Goal: Information Seeking & Learning: Compare options

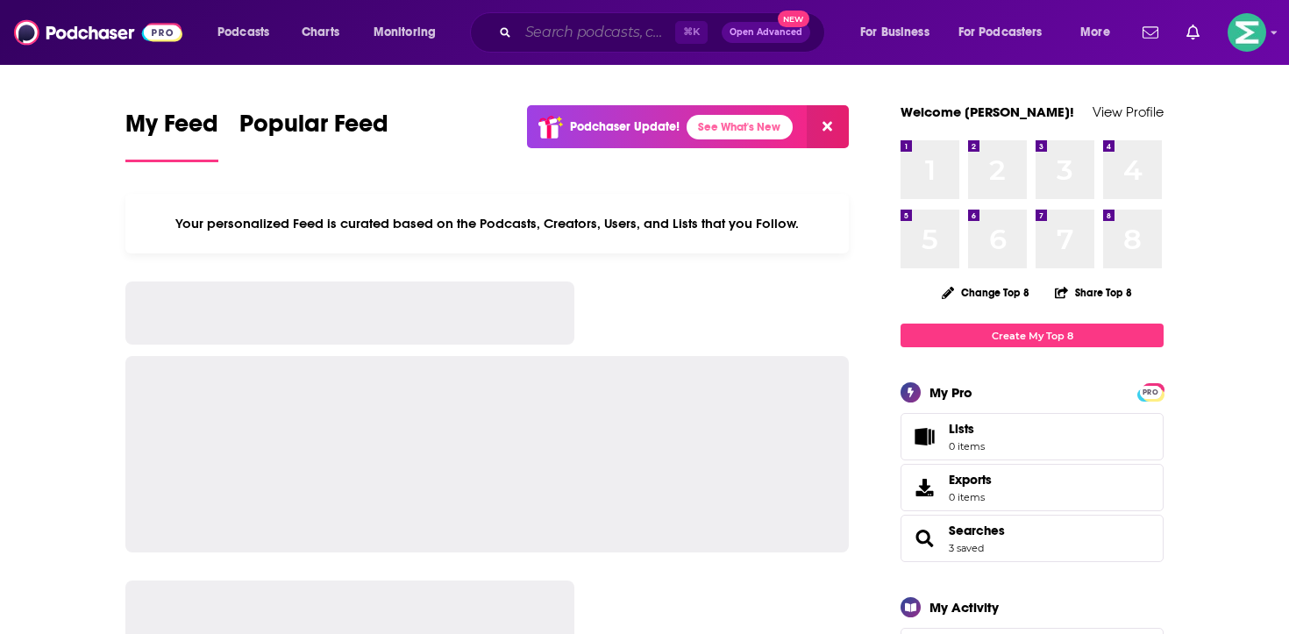
click at [581, 30] on input "Search podcasts, credits, & more..." at bounding box center [596, 32] width 157 height 28
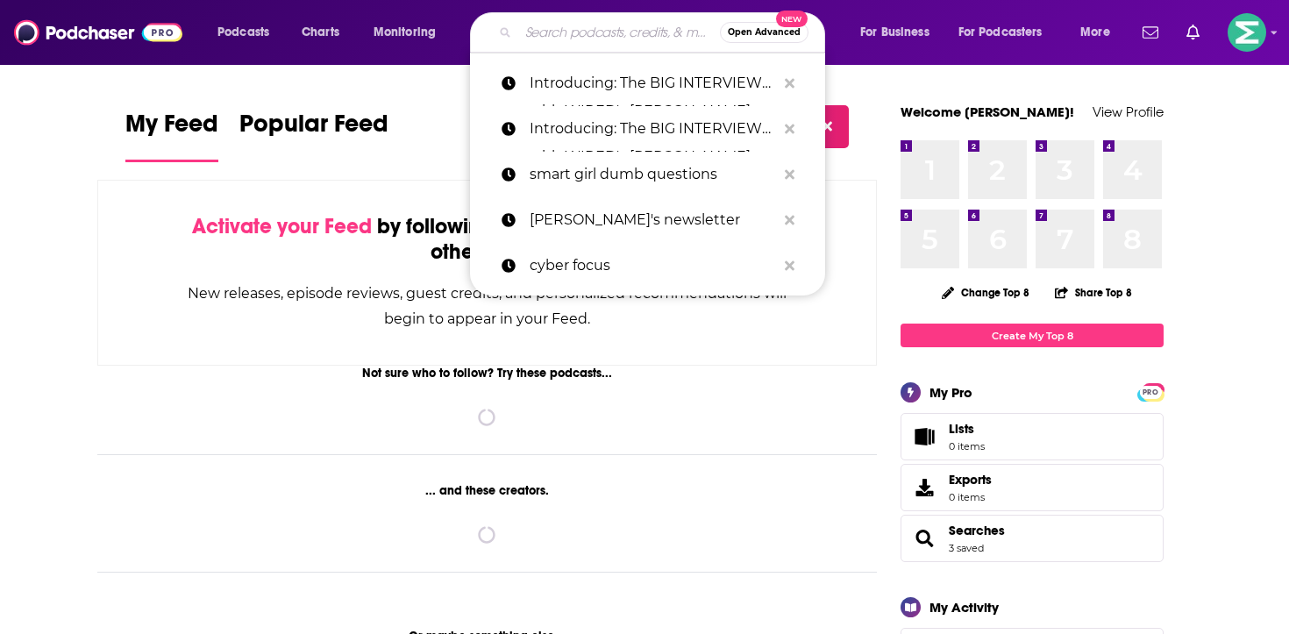
paste input "Embracing Digital Transformation"
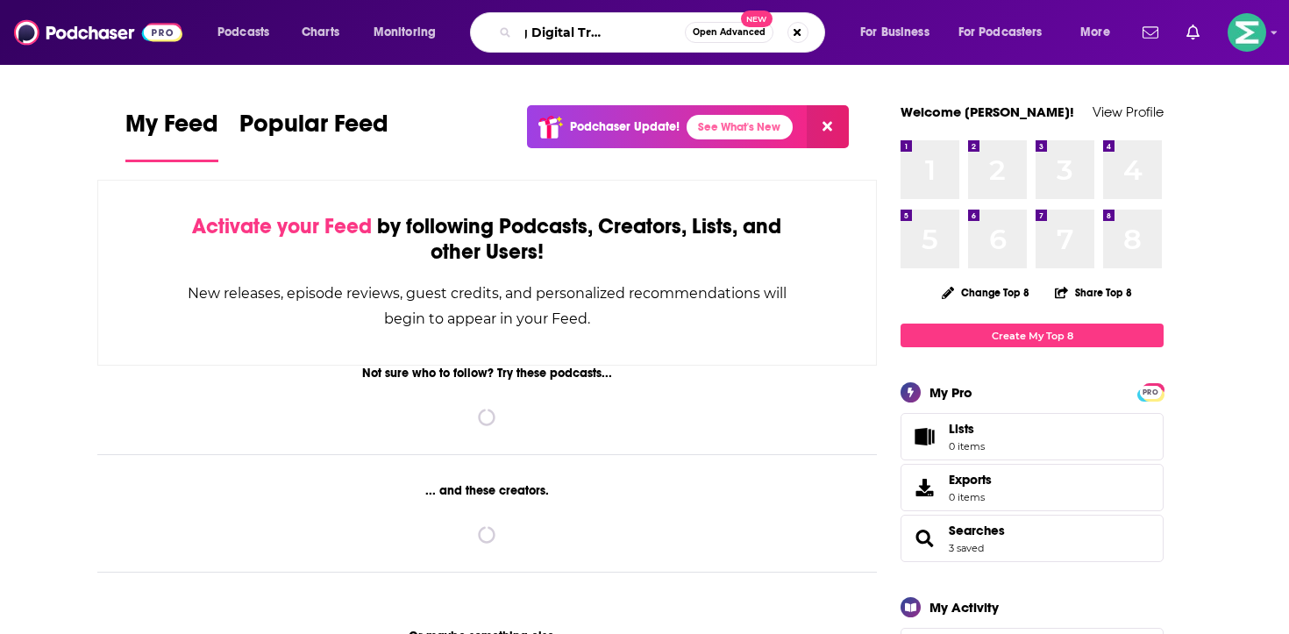
type input "Embracing Digital Transformation"
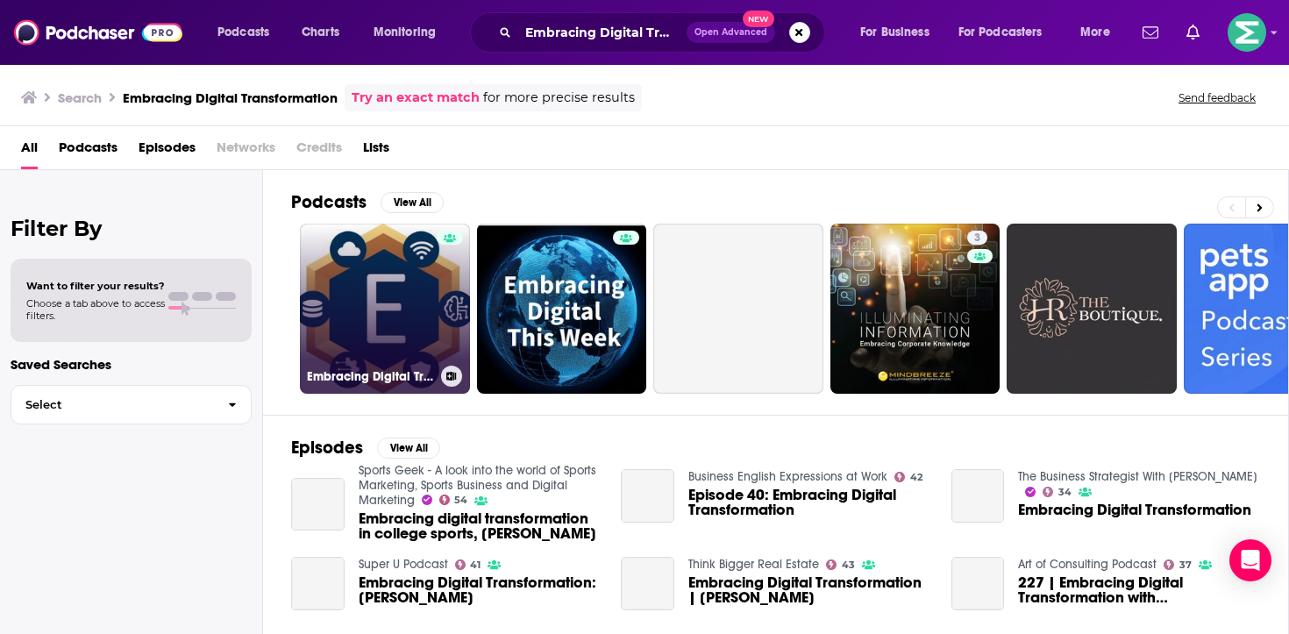
click at [381, 308] on link "Embracing Digital Transformation" at bounding box center [385, 309] width 170 height 170
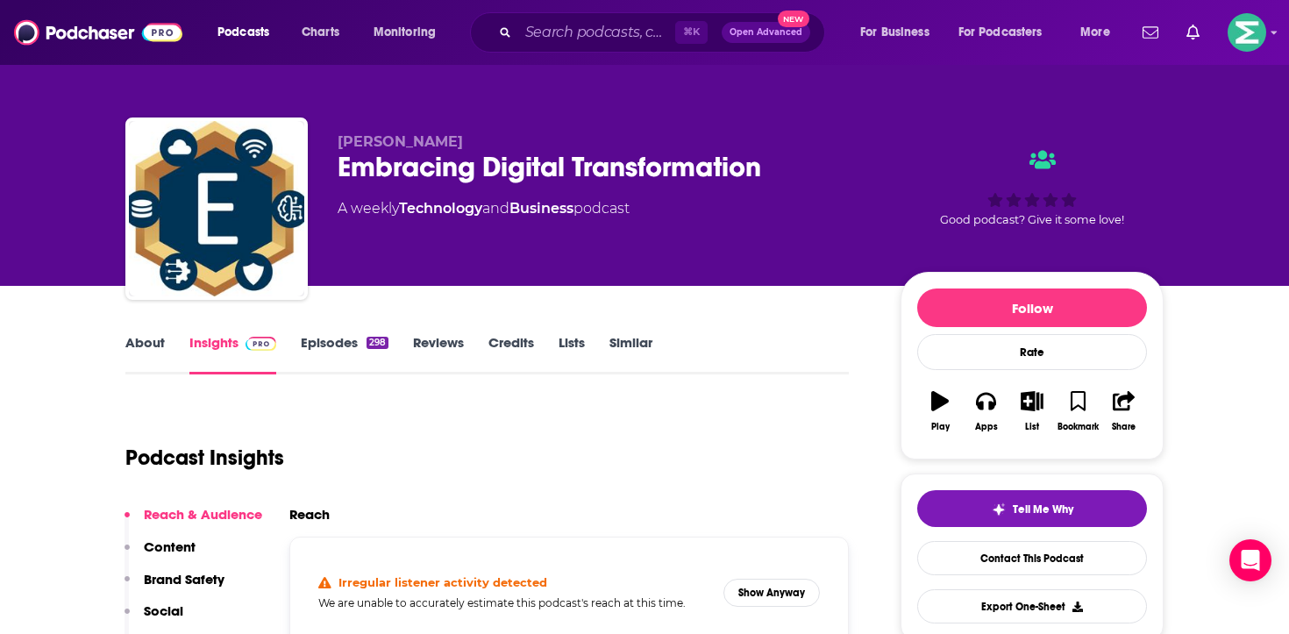
click at [151, 338] on link "About" at bounding box center [144, 354] width 39 height 40
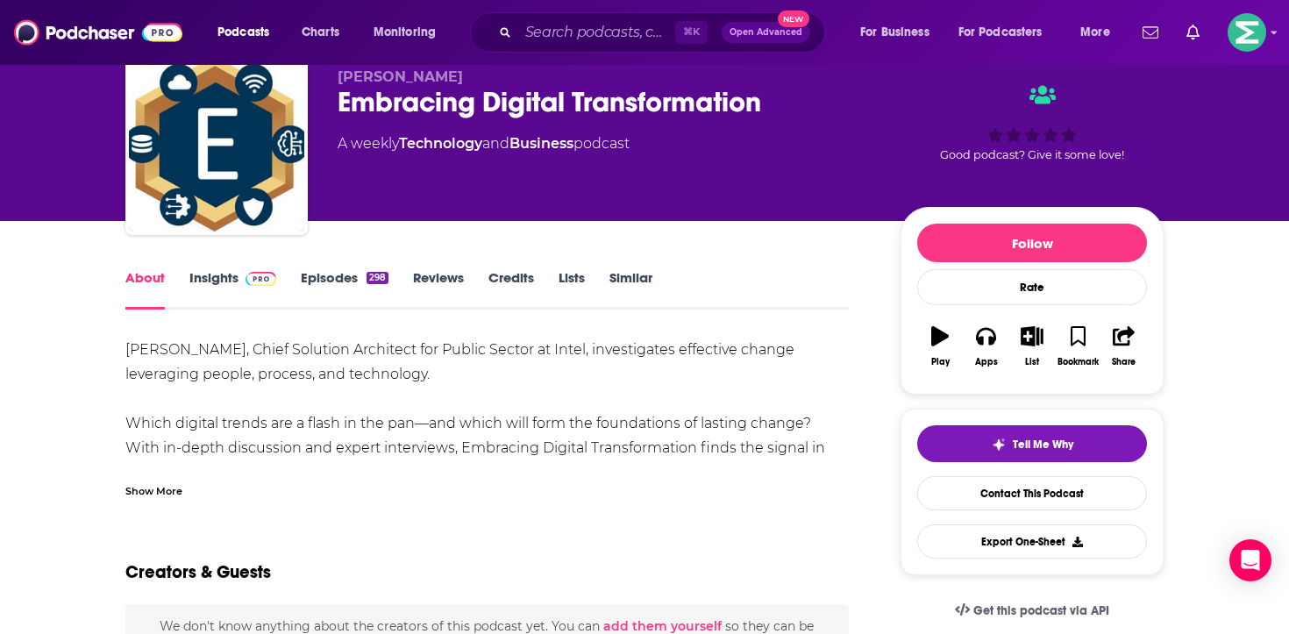
scroll to position [59, 0]
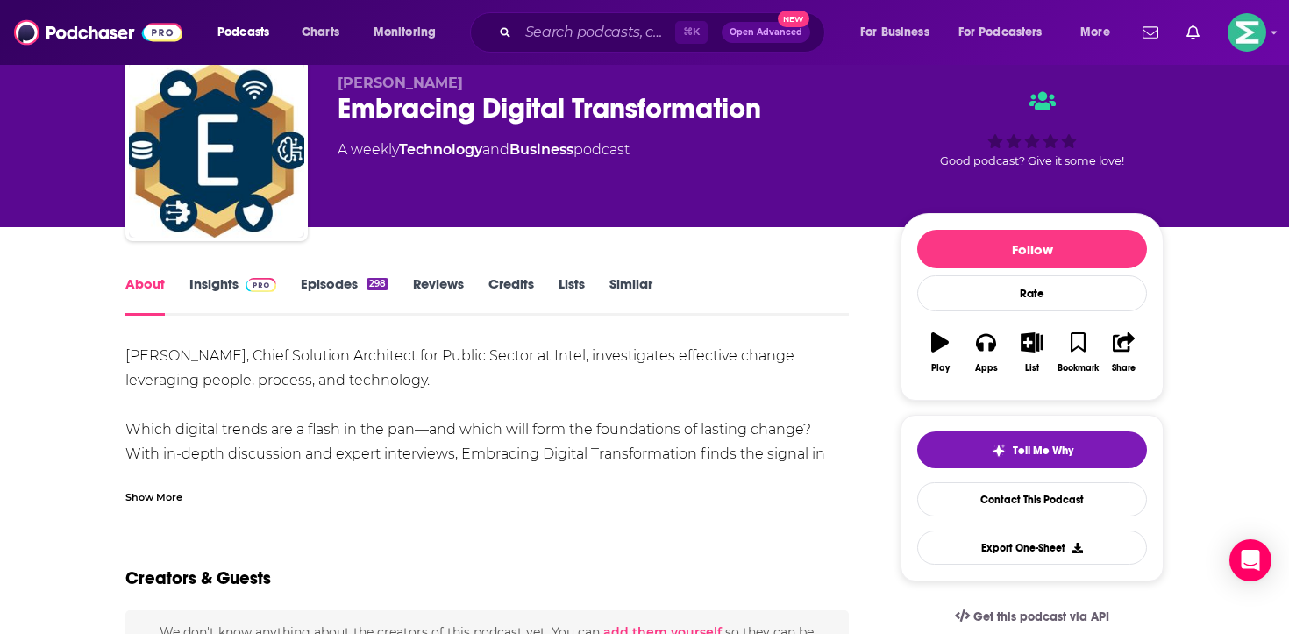
click at [335, 280] on link "Episodes 298" at bounding box center [345, 295] width 88 height 40
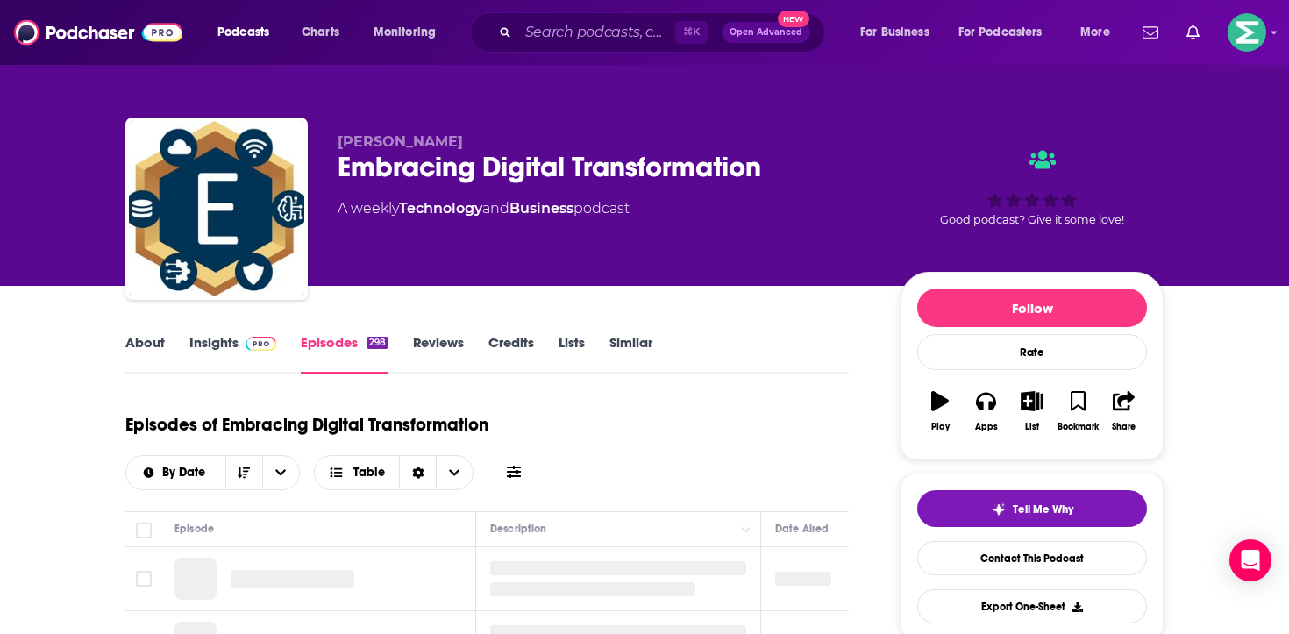
click at [419, 352] on link "Reviews" at bounding box center [438, 354] width 51 height 40
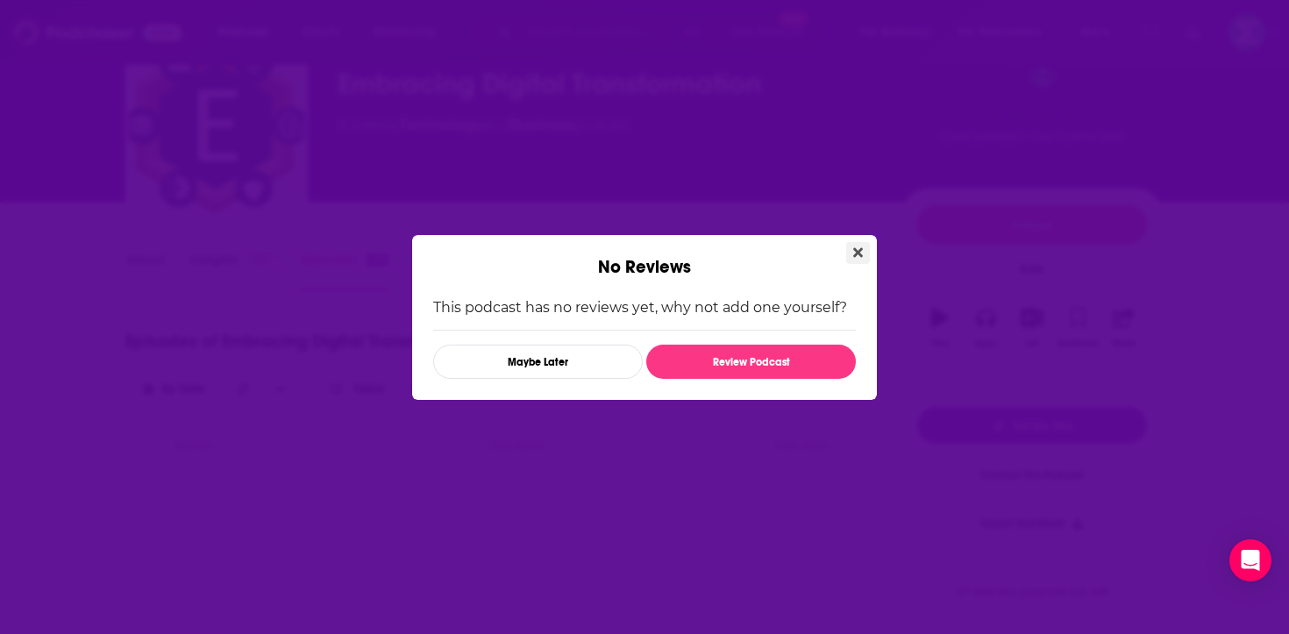
click at [861, 255] on icon "Close" at bounding box center [858, 252] width 10 height 10
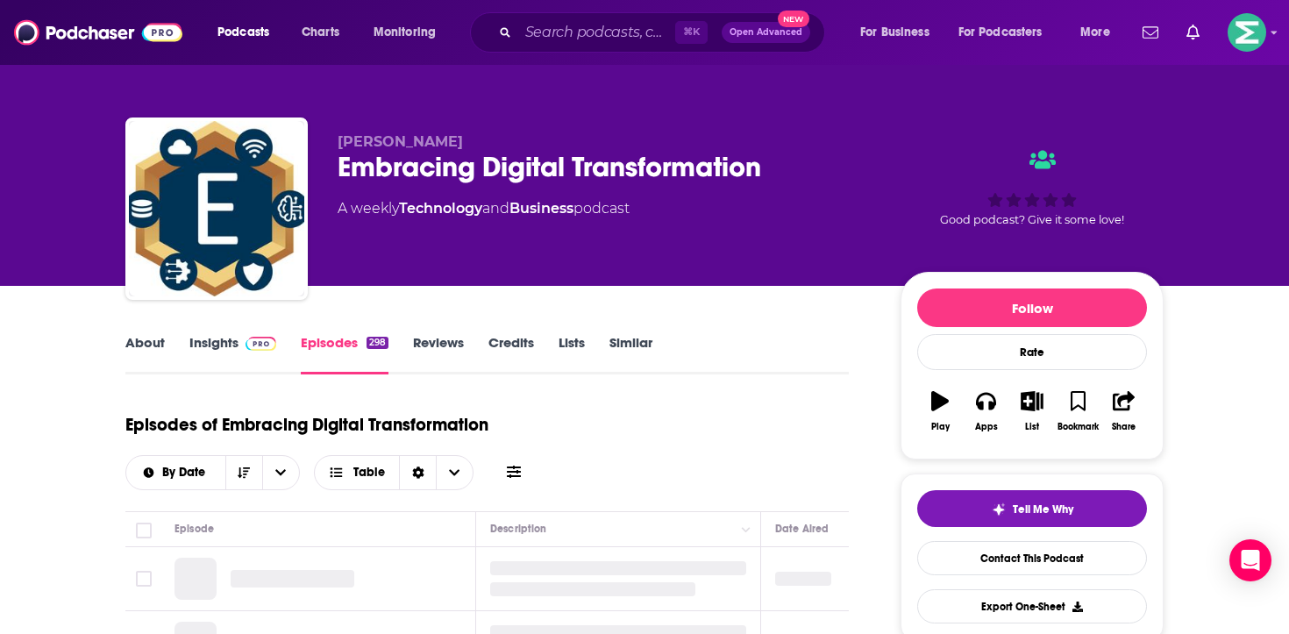
scroll to position [83, 0]
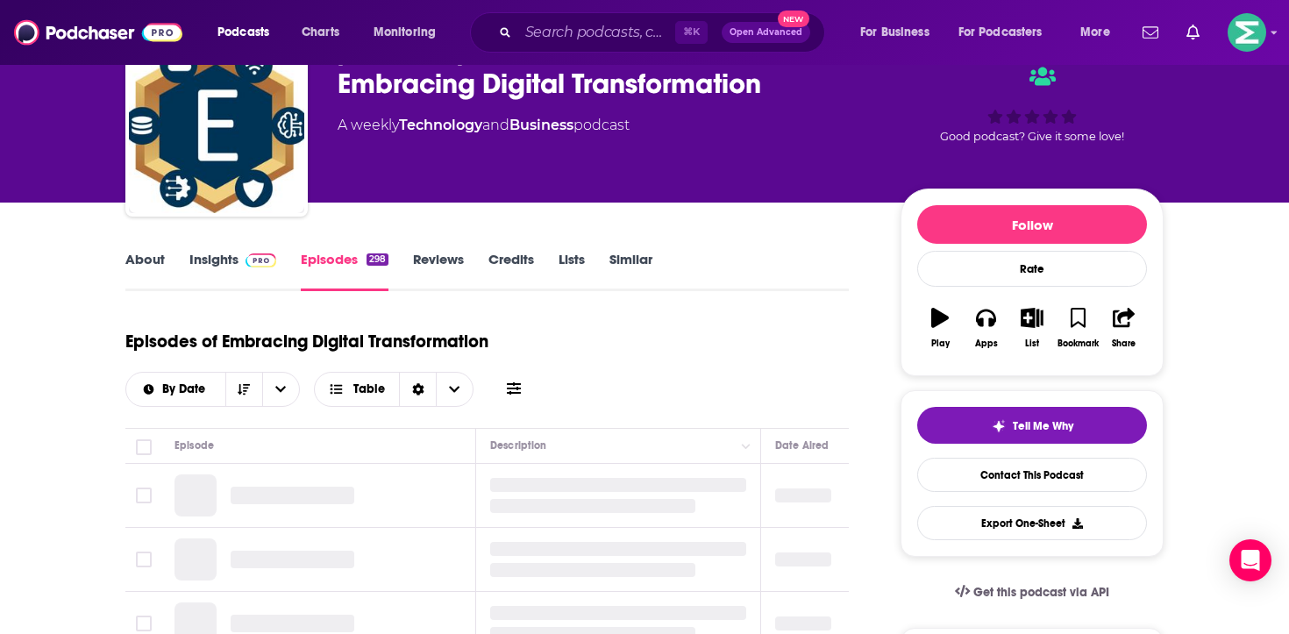
click at [228, 248] on div "About Insights Episodes 298 Reviews Credits Lists Similar" at bounding box center [486, 269] width 723 height 43
click at [214, 268] on link "Insights" at bounding box center [232, 271] width 87 height 40
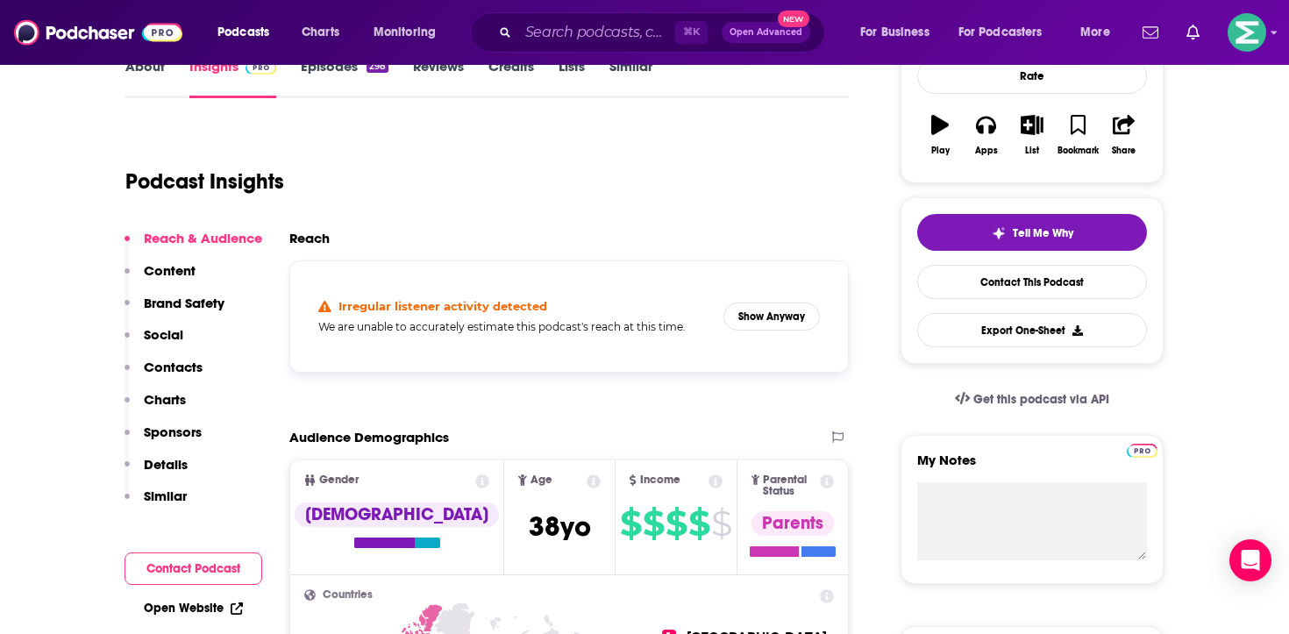
scroll to position [275, 0]
click at [187, 233] on p "Reach & Audience" at bounding box center [203, 239] width 118 height 17
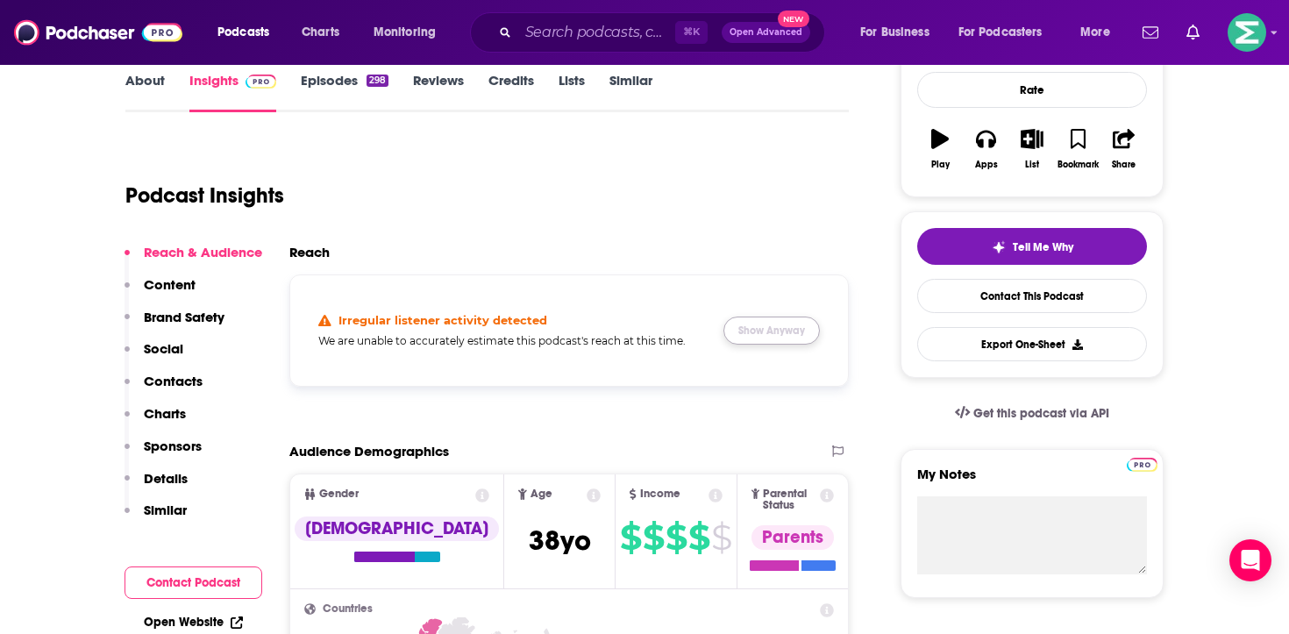
click at [787, 332] on button "Show Anyway" at bounding box center [771, 331] width 96 height 28
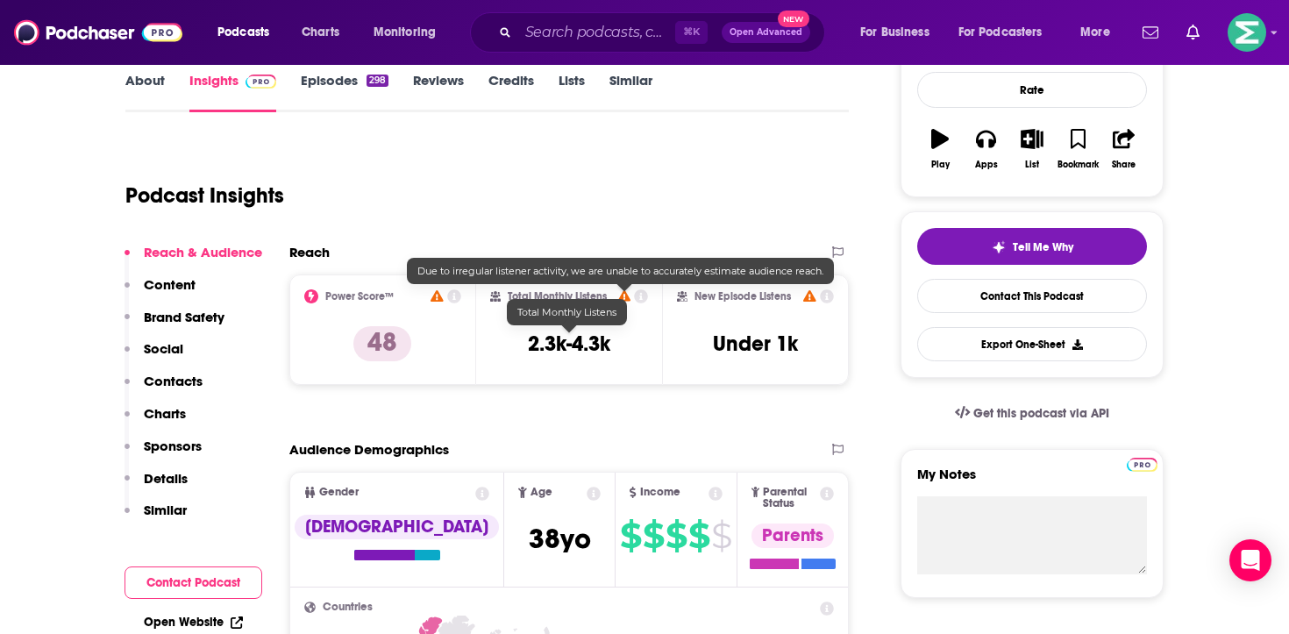
click at [582, 339] on h3 "2.3k-4.3k" at bounding box center [569, 344] width 82 height 26
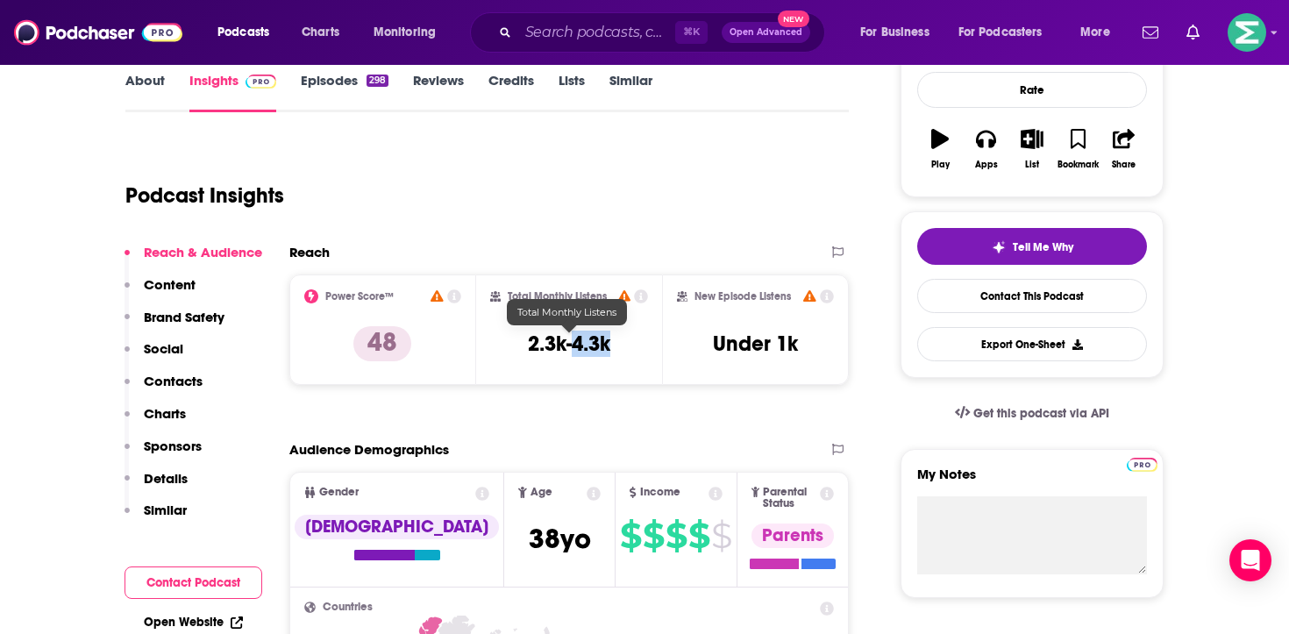
click at [582, 339] on h3 "2.3k-4.3k" at bounding box center [569, 344] width 82 height 26
copy div "2.3k-4.3k"
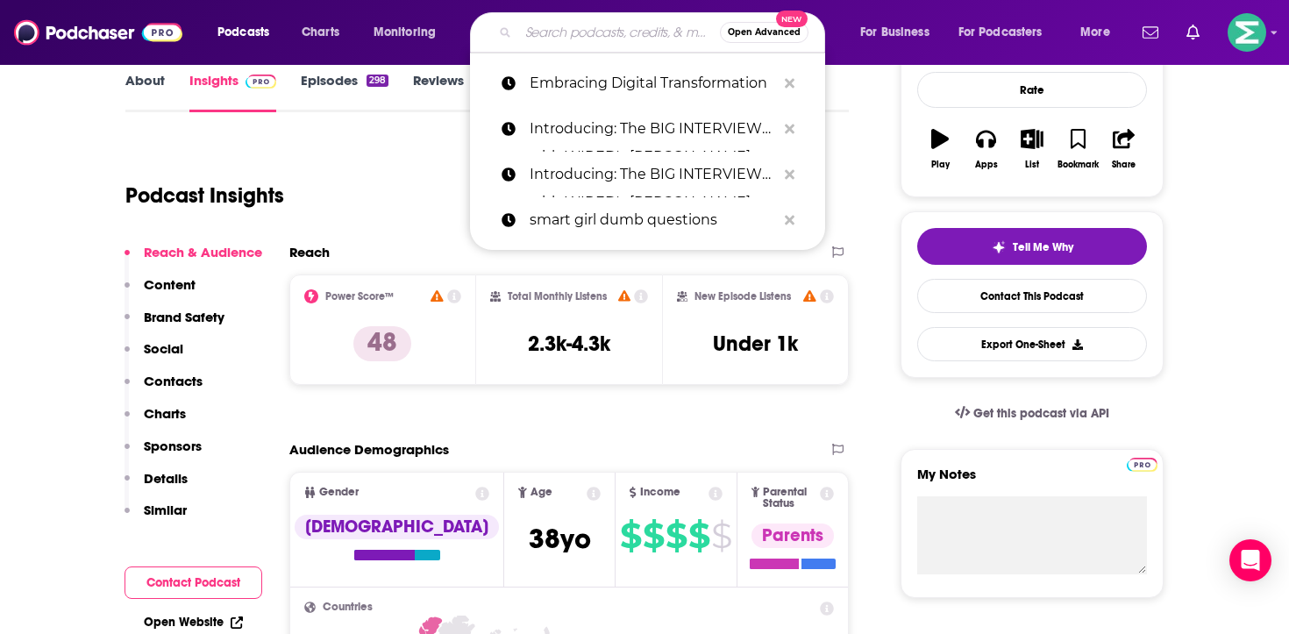
click at [574, 37] on input "Search podcasts, credits, & more..." at bounding box center [619, 32] width 202 height 28
paste input "The CloudCast"
type input "The CloudCast"
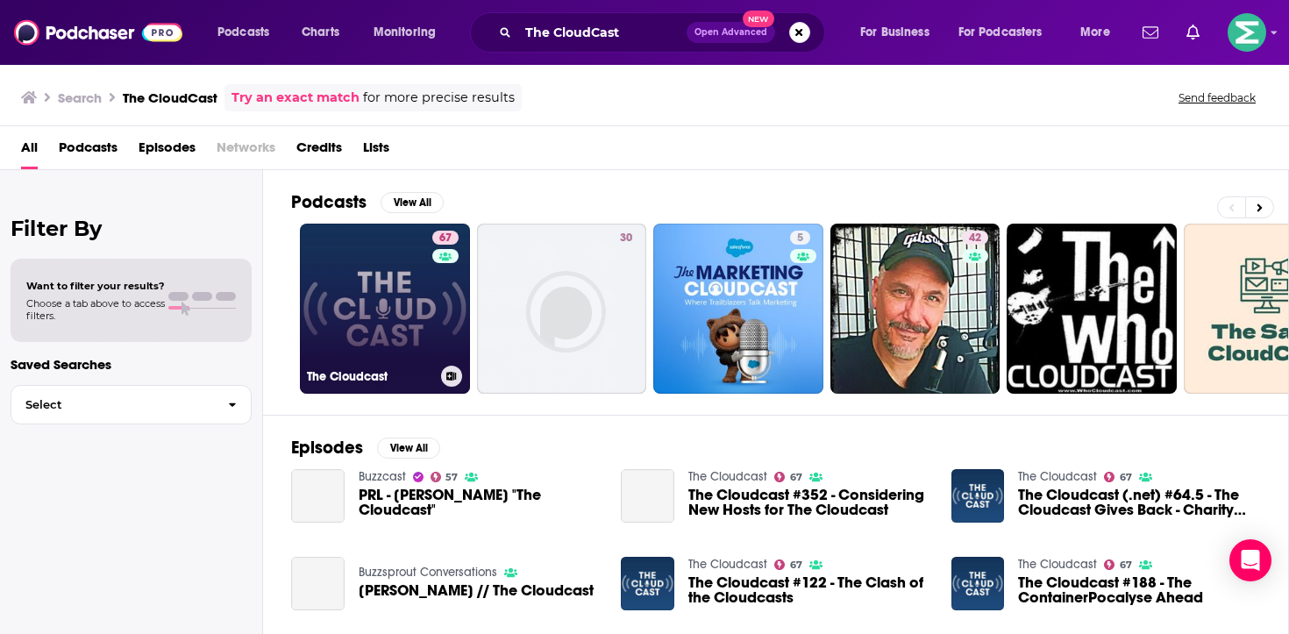
click at [413, 320] on link "67 The Cloudcast" at bounding box center [385, 309] width 170 height 170
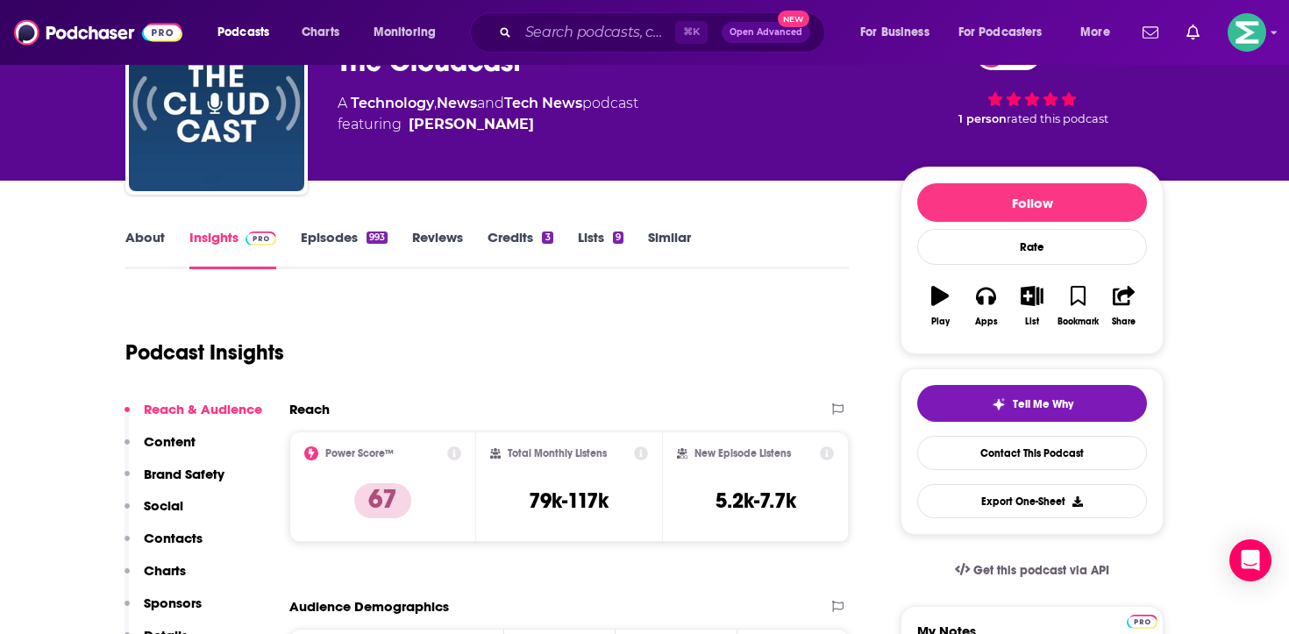
scroll to position [107, 0]
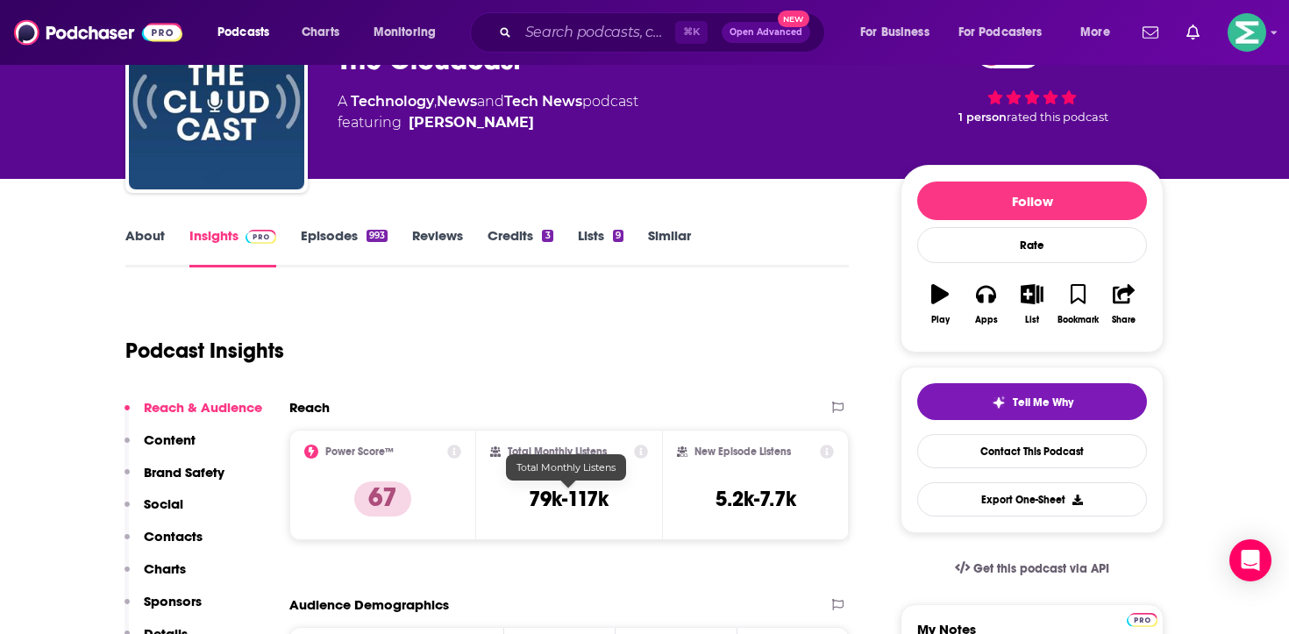
click at [560, 497] on h3 "79k-117k" at bounding box center [569, 499] width 80 height 26
copy div "79k-117k"
click at [143, 234] on link "About" at bounding box center [144, 247] width 39 height 40
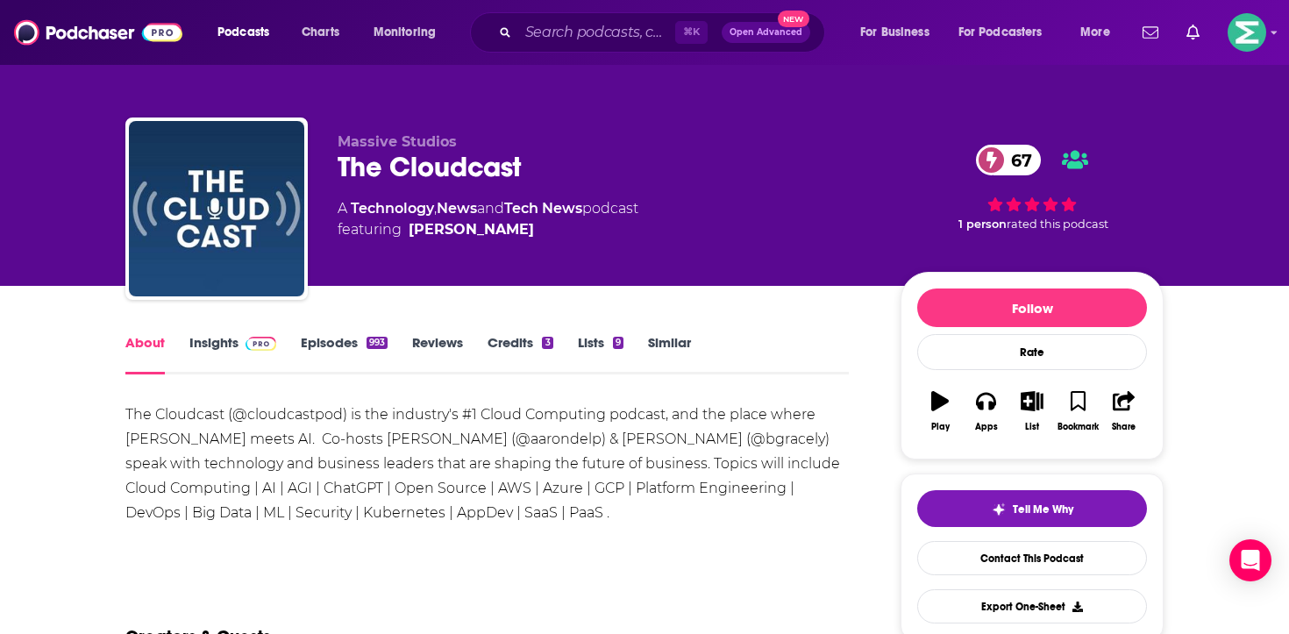
click at [499, 414] on div "The Cloudcast (@cloudcastpod) is the industry's #1 Cloud Computing podcast, and…" at bounding box center [486, 464] width 723 height 123
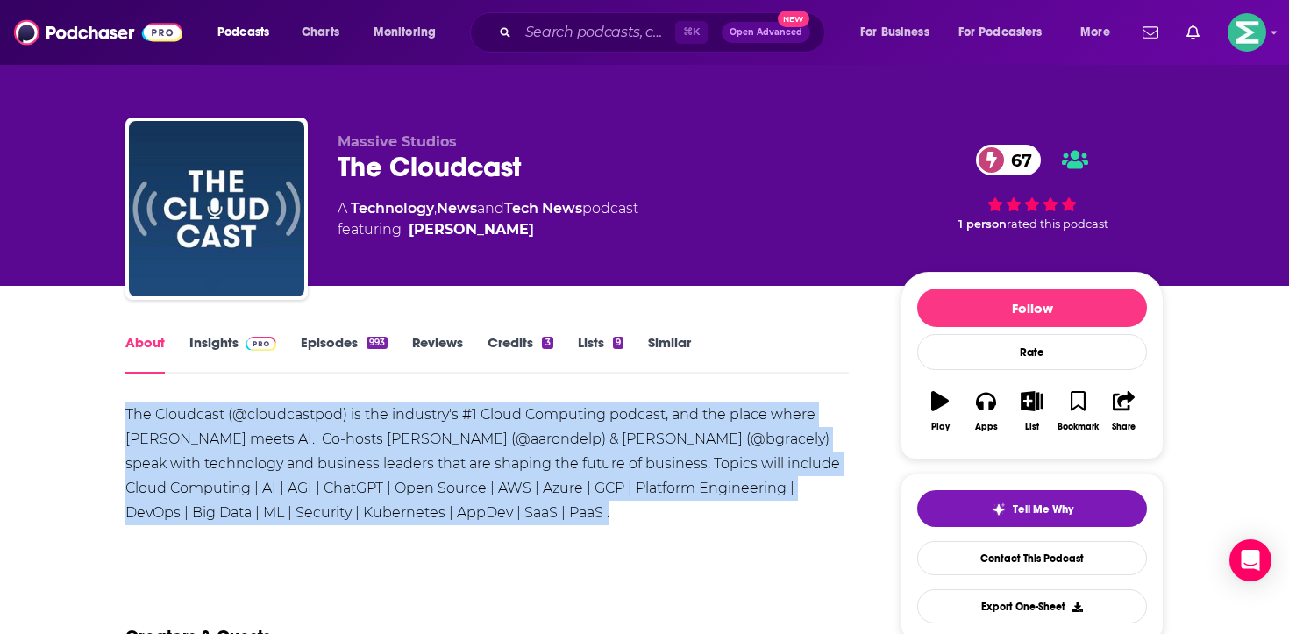
click at [499, 414] on div "The Cloudcast (@cloudcastpod) is the industry's #1 Cloud Computing podcast, and…" at bounding box center [486, 464] width 723 height 123
copy div "The Cloudcast (@cloudcastpod) is the industry's #1 Cloud Computing podcast, and…"
